Goal: Find contact information: Find contact information

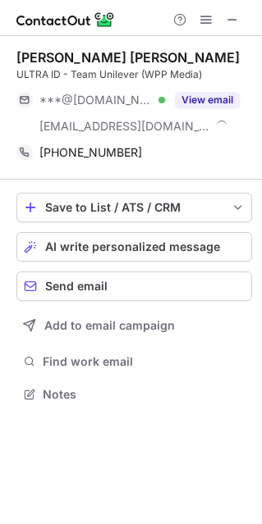
scroll to position [382, 262]
click at [231, 21] on span at bounding box center [232, 19] width 13 height 13
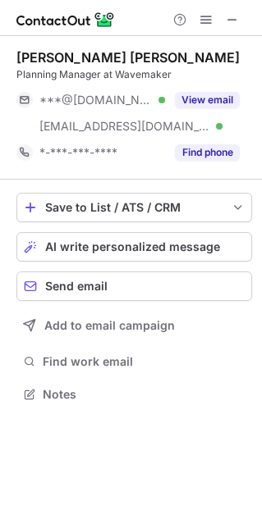
scroll to position [382, 262]
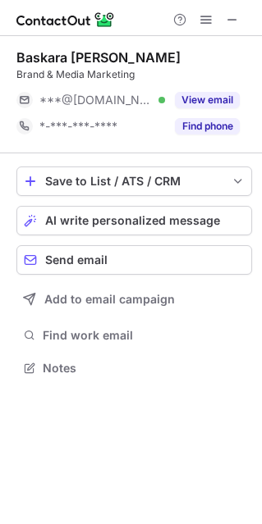
scroll to position [356, 262]
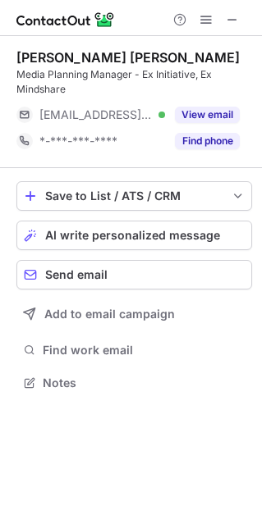
scroll to position [371, 262]
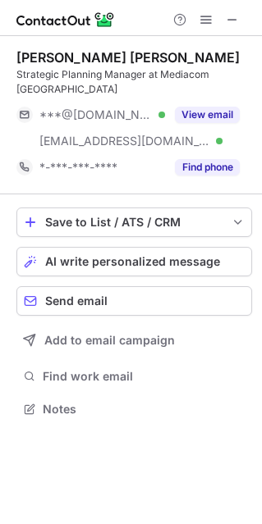
scroll to position [397, 262]
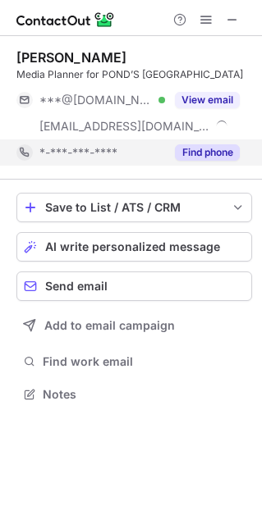
scroll to position [382, 262]
click at [214, 152] on button "Find phone" at bounding box center [207, 152] width 65 height 16
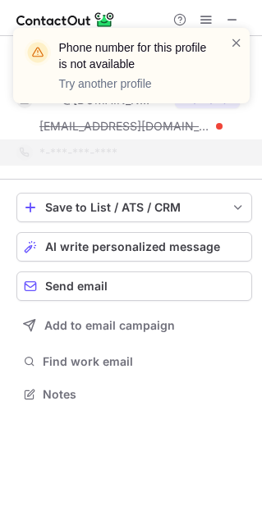
drag, startPoint x: 231, startPoint y: 36, endPoint x: 224, endPoint y: 42, distance: 9.3
click at [232, 35] on span at bounding box center [236, 42] width 13 height 16
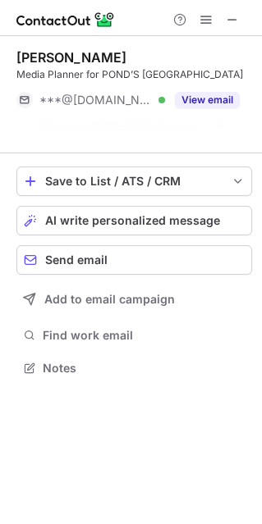
scroll to position [330, 262]
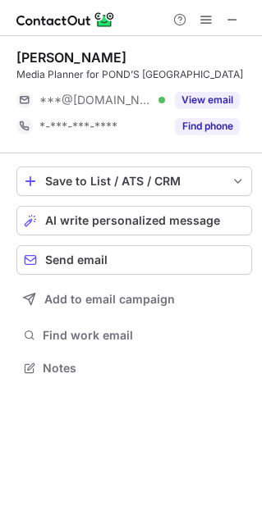
scroll to position [356, 262]
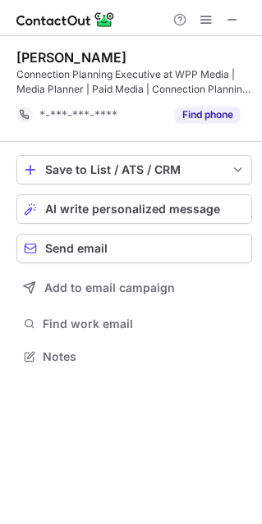
scroll to position [344, 262]
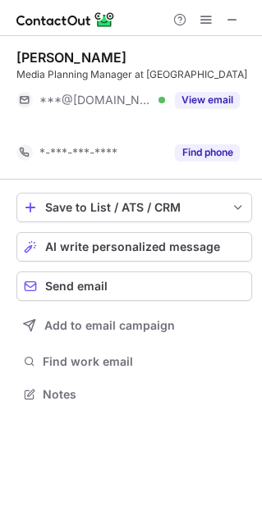
scroll to position [356, 262]
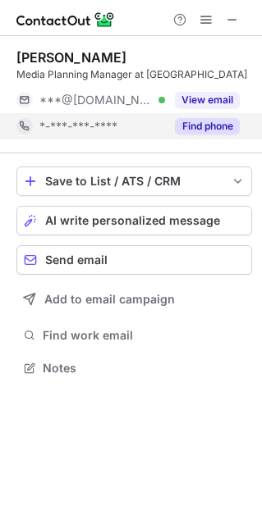
click at [207, 126] on button "Find phone" at bounding box center [207, 126] width 65 height 16
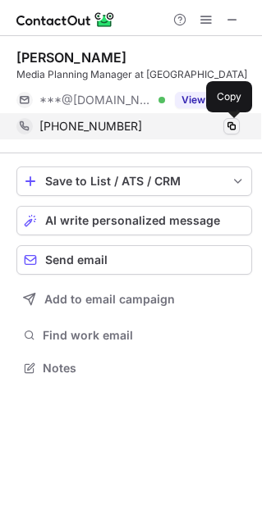
click at [228, 123] on span at bounding box center [231, 126] width 13 height 13
click at [234, 128] on span at bounding box center [231, 126] width 13 height 13
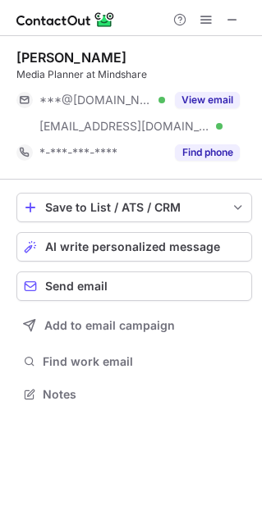
scroll to position [382, 262]
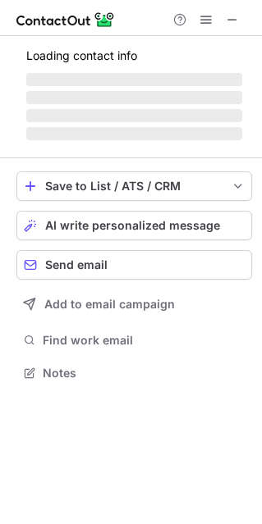
scroll to position [8, 7]
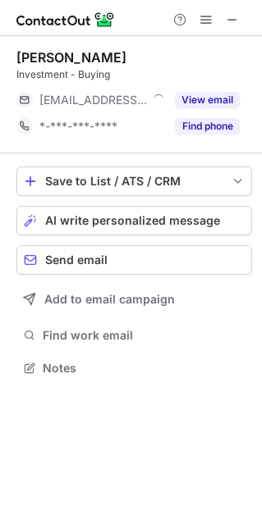
scroll to position [8, 7]
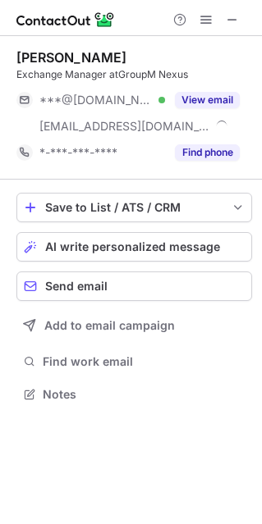
scroll to position [382, 262]
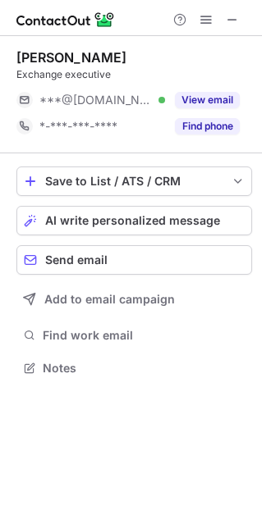
scroll to position [8, 7]
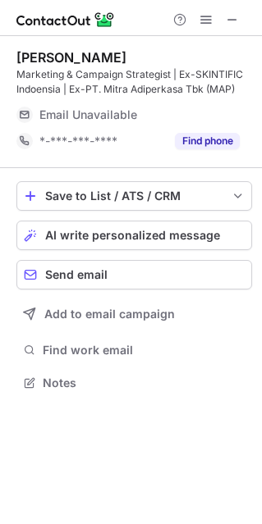
scroll to position [371, 262]
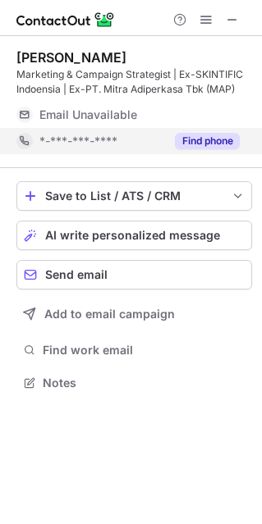
click at [204, 137] on button "Find phone" at bounding box center [207, 141] width 65 height 16
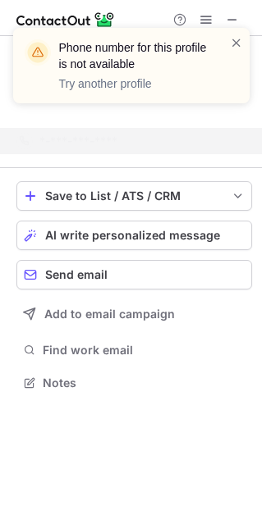
scroll to position [344, 262]
